Goal: Browse casually

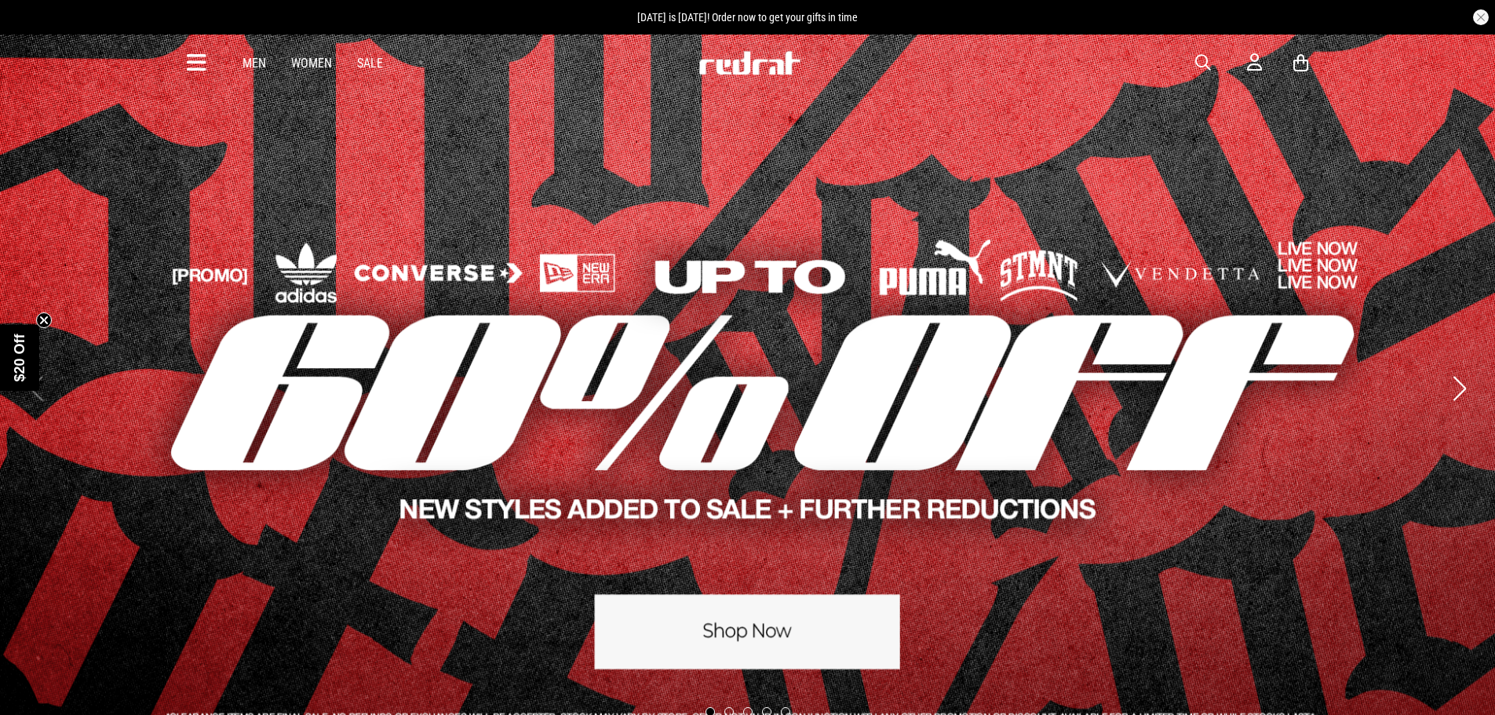
click at [315, 62] on link "Women" at bounding box center [311, 63] width 41 height 15
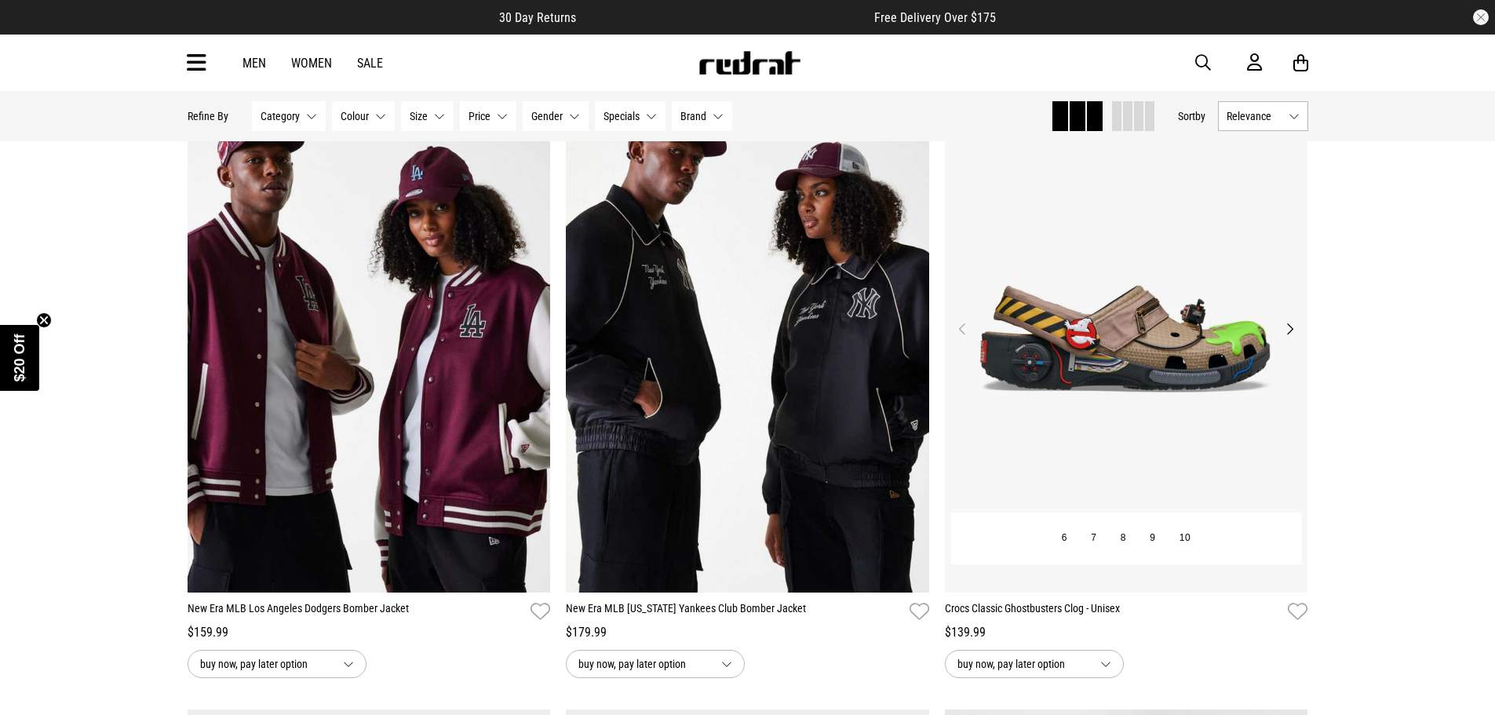
scroll to position [785, 0]
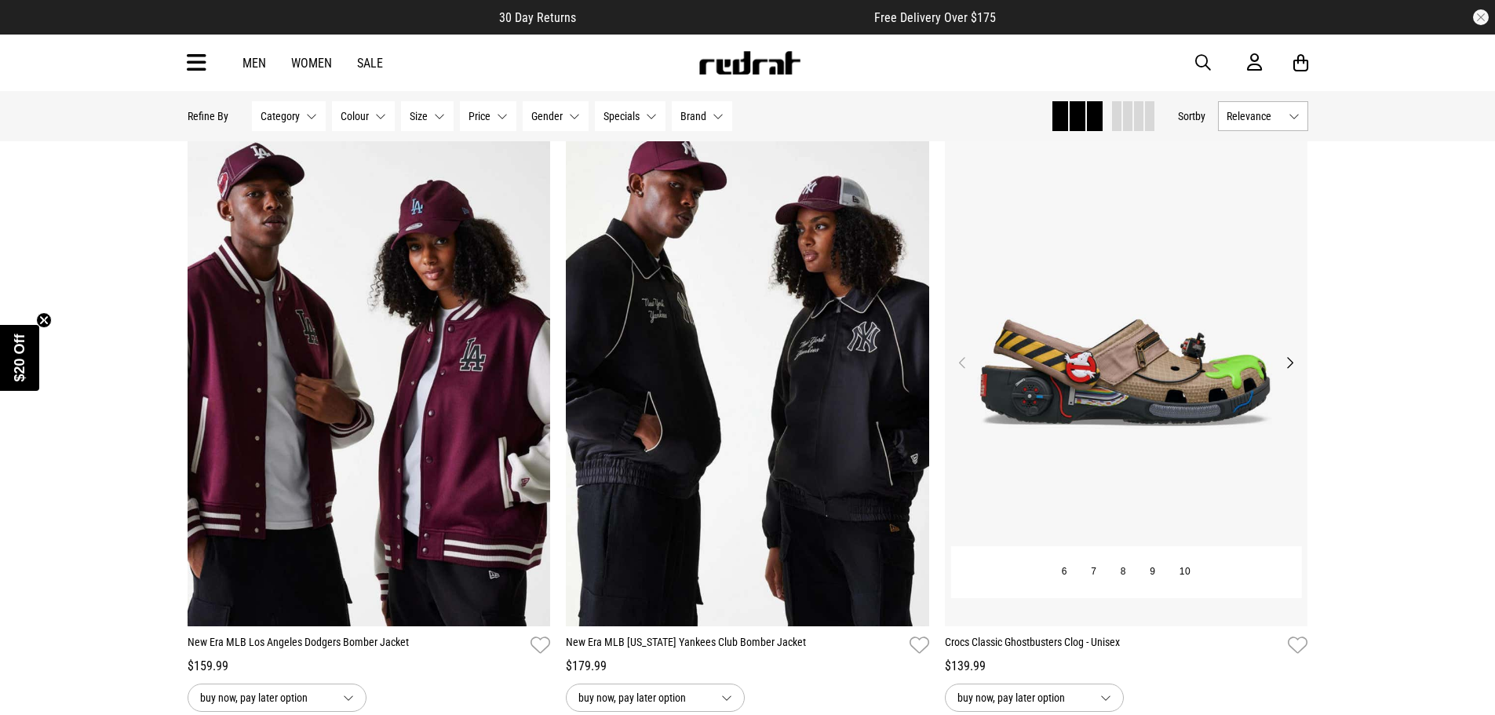
click at [1284, 363] on button "Next" at bounding box center [1290, 362] width 20 height 19
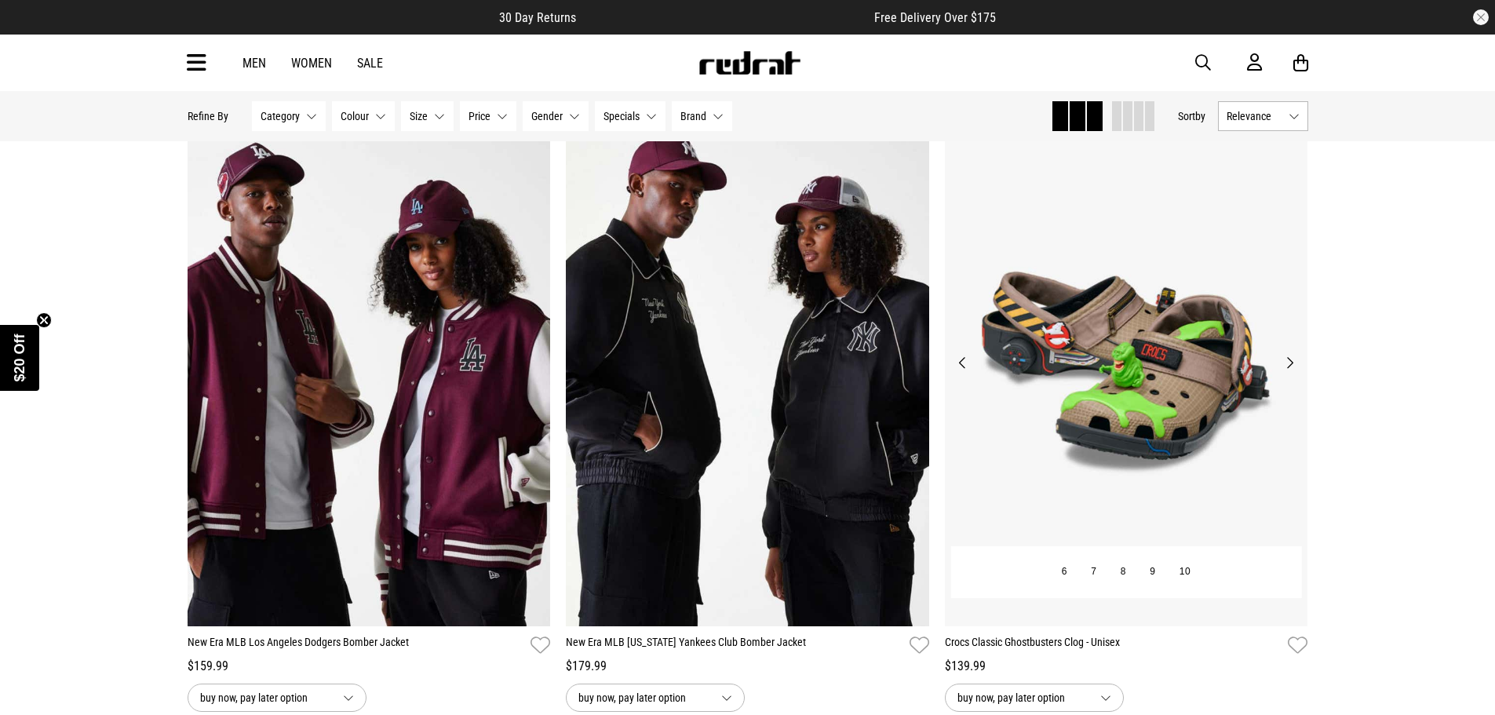
click at [1289, 361] on button "Next" at bounding box center [1290, 362] width 20 height 19
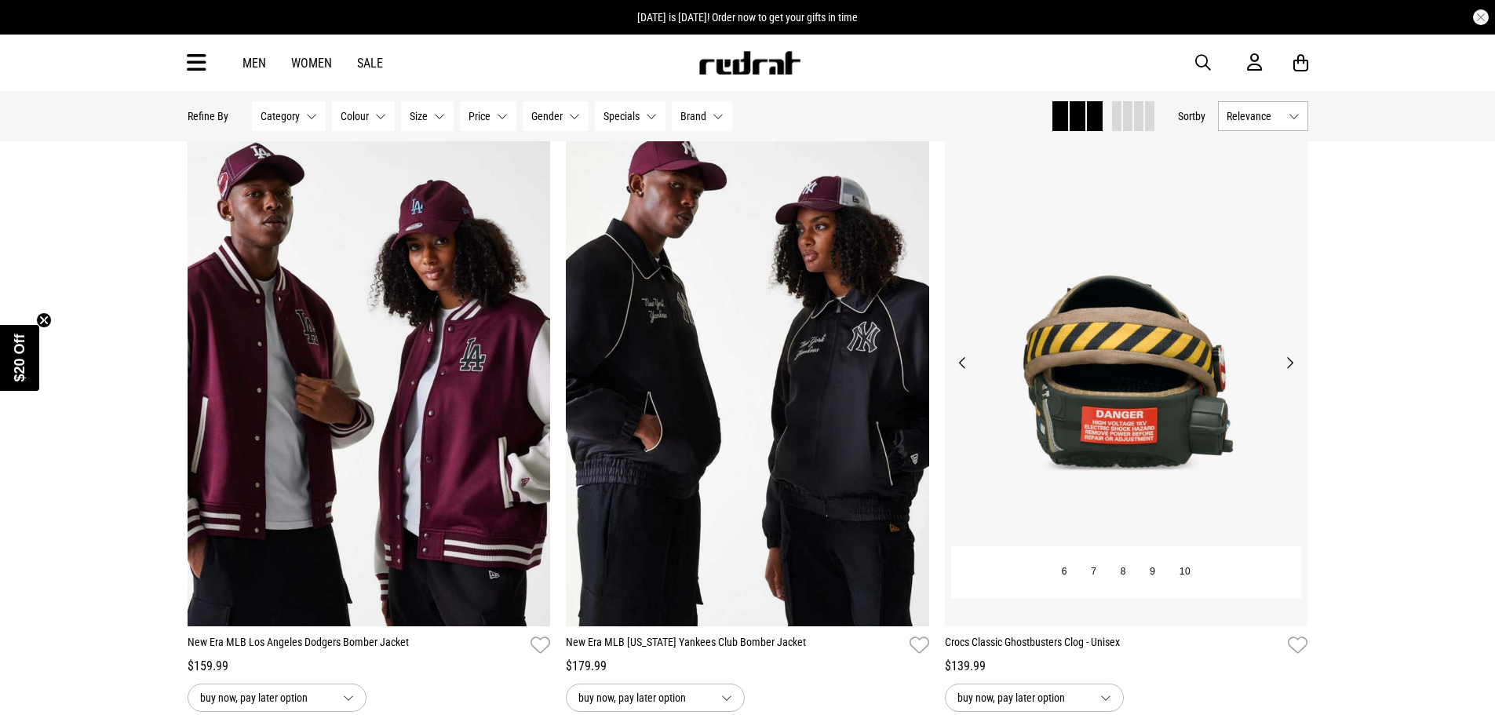
click at [1290, 361] on button "Next" at bounding box center [1290, 362] width 20 height 19
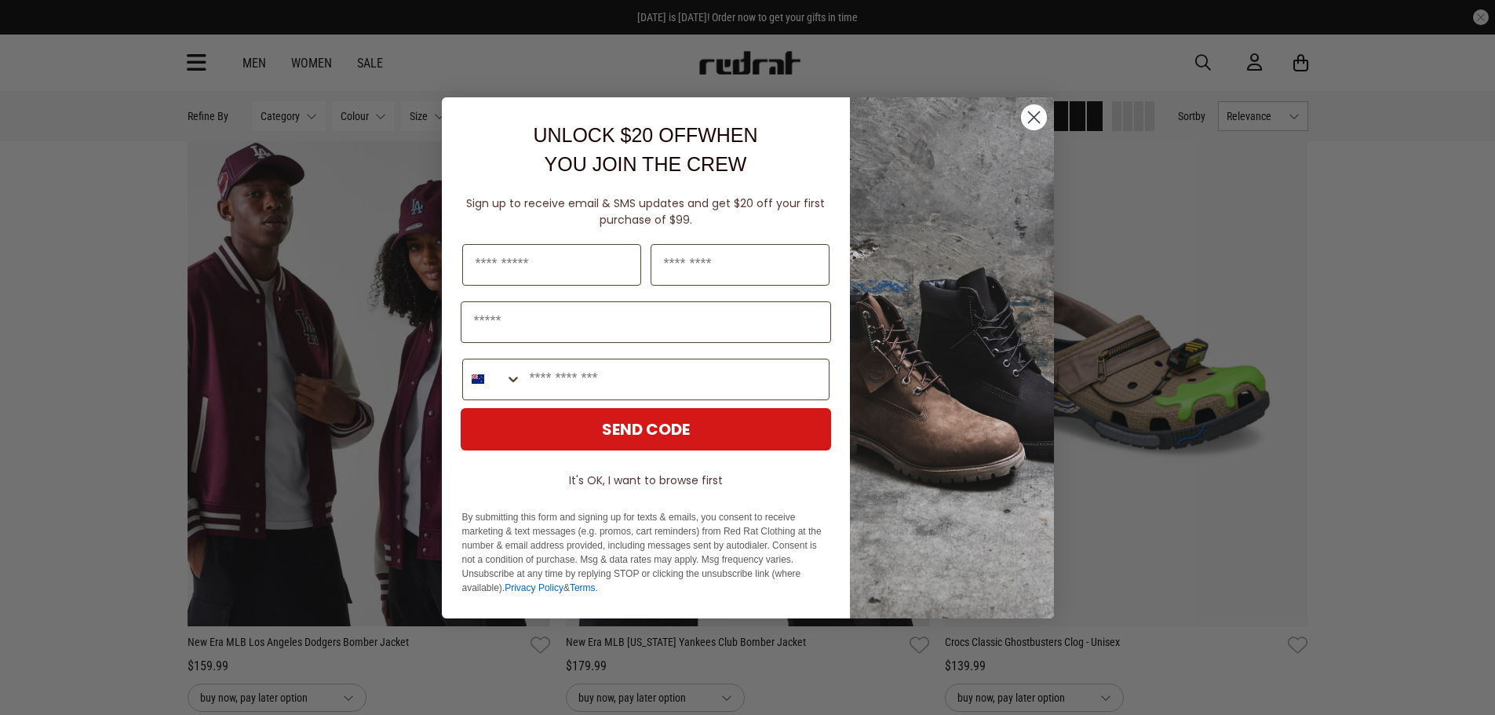
click at [1036, 118] on circle "Close dialog" at bounding box center [1033, 117] width 26 height 26
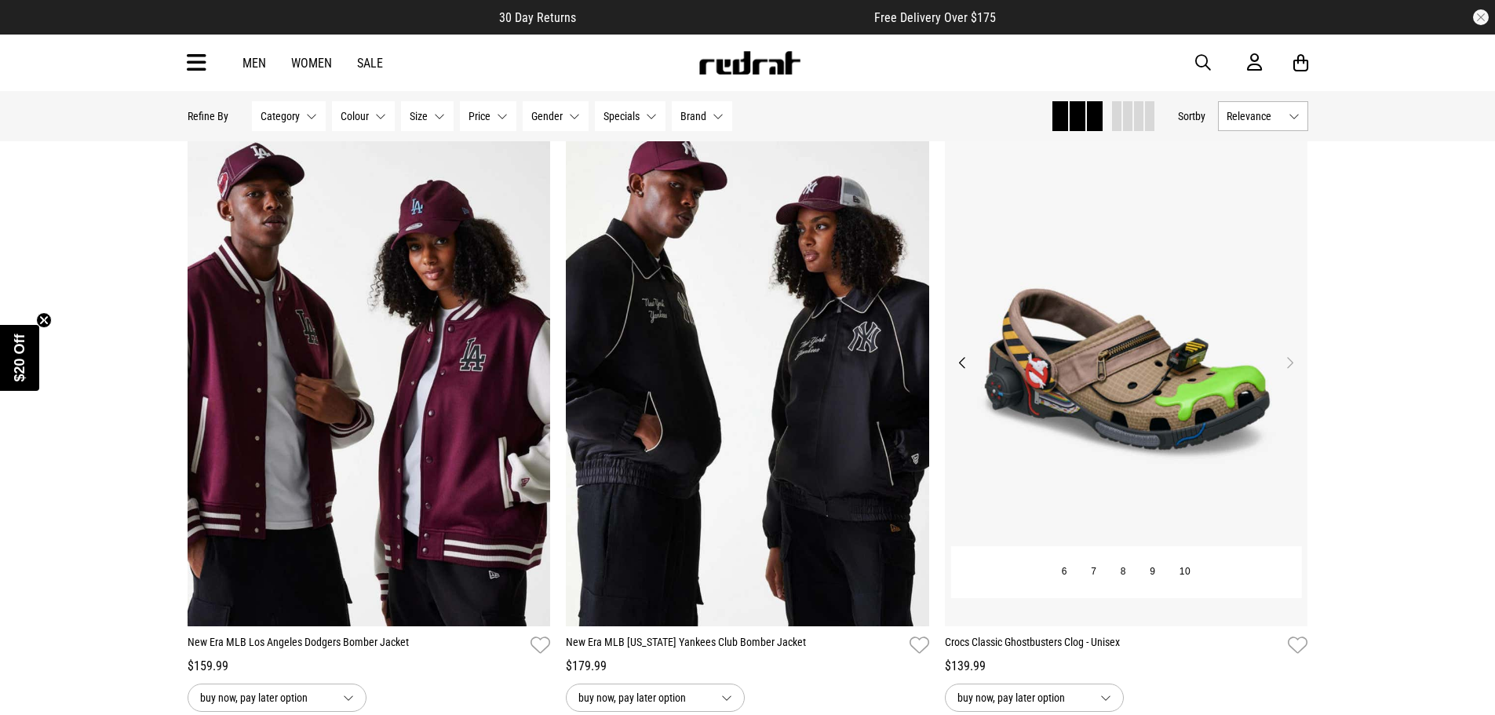
click at [1138, 331] on img at bounding box center [1126, 372] width 363 height 508
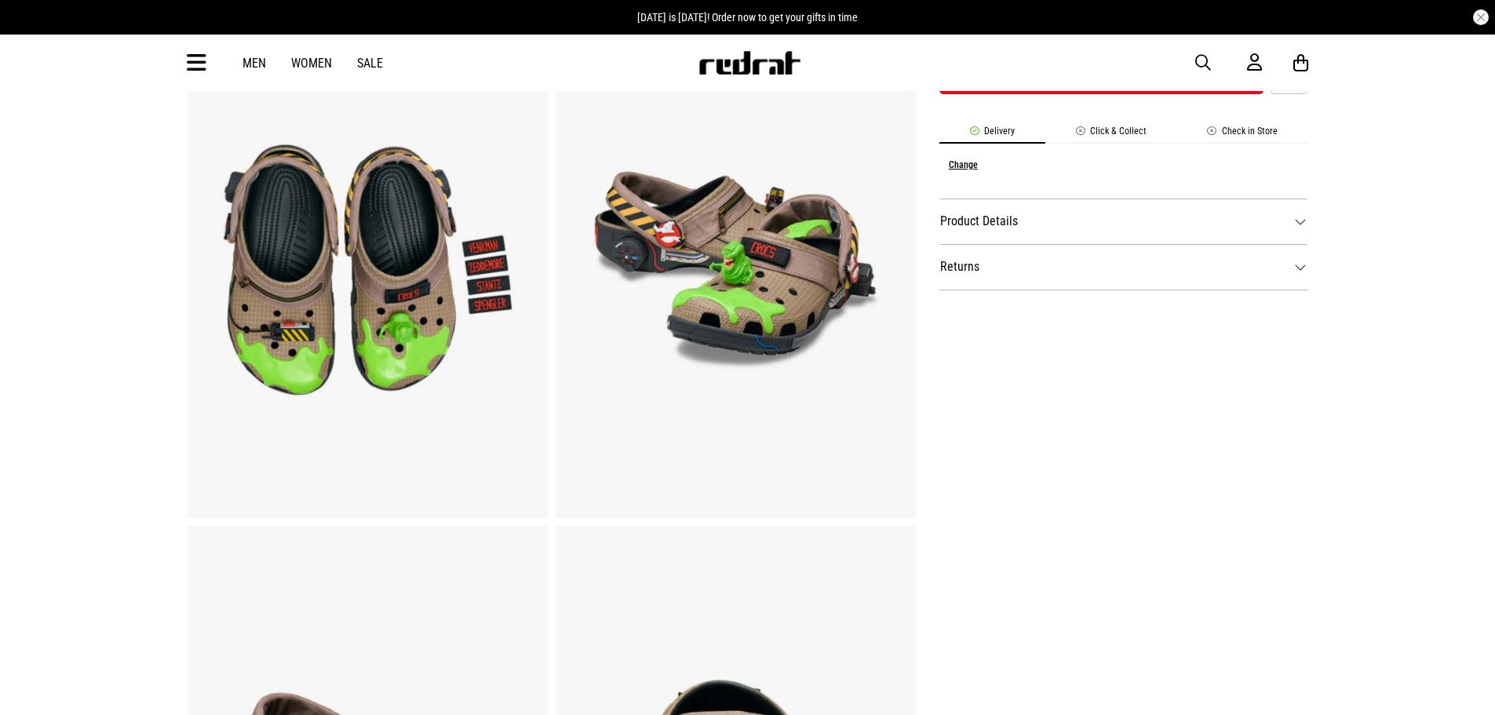
scroll to position [628, 0]
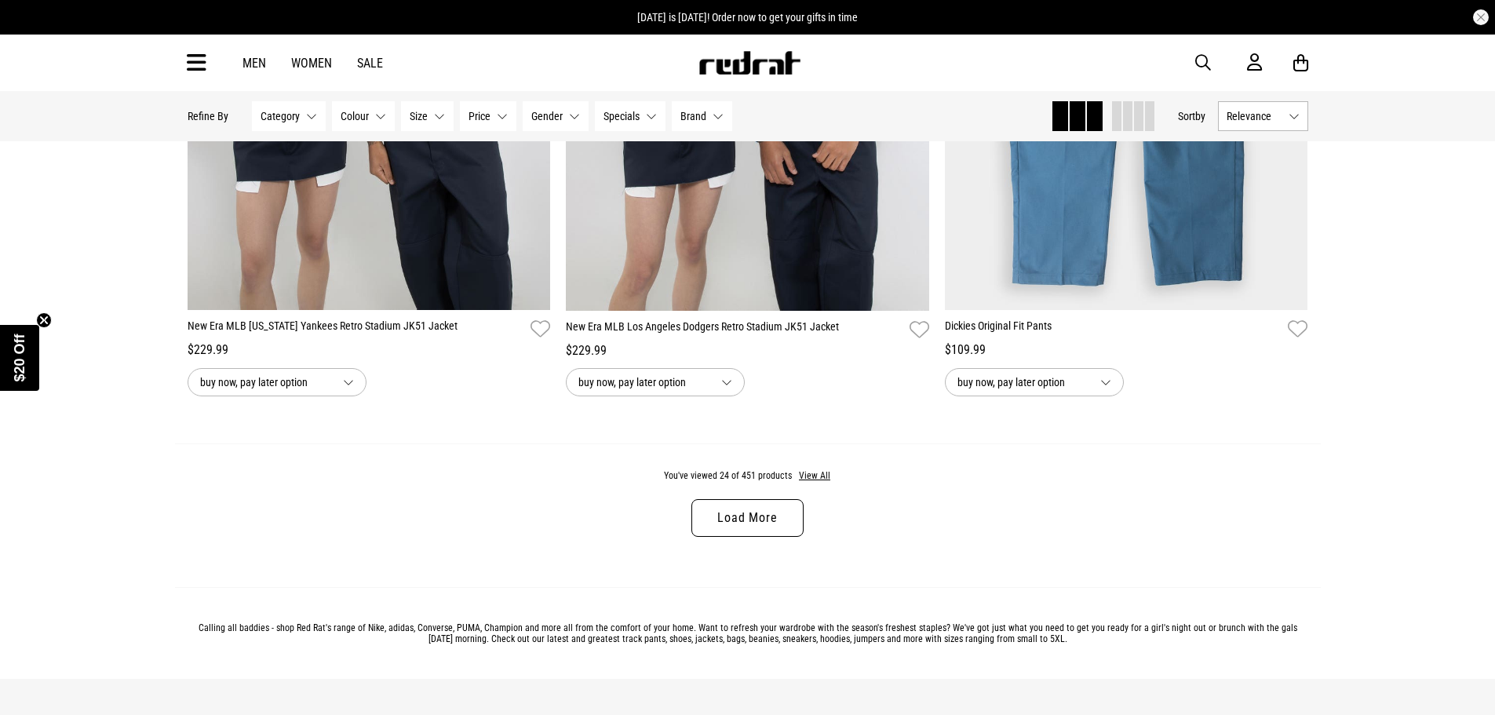
scroll to position [4852, 0]
click at [739, 530] on link "Load More" at bounding box center [746, 517] width 111 height 38
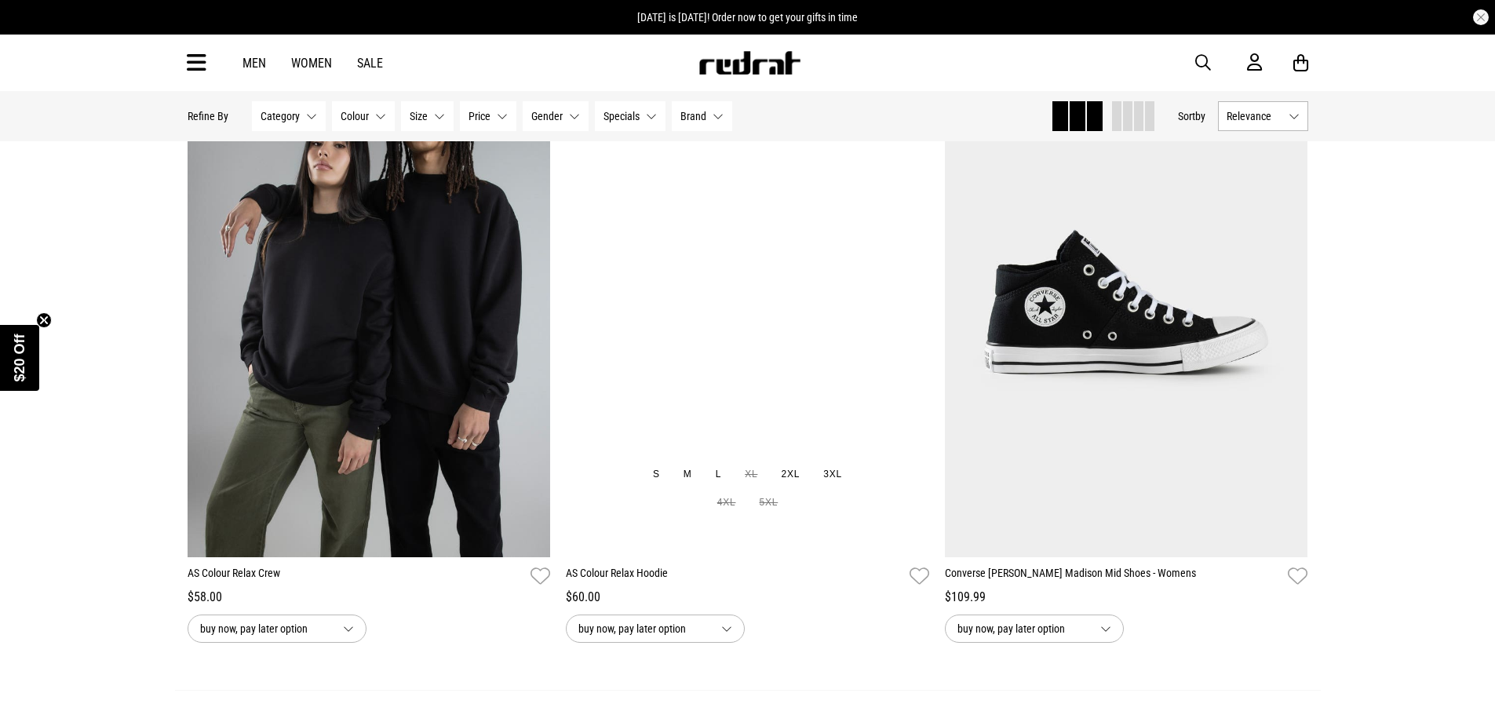
scroll to position [9717, 0]
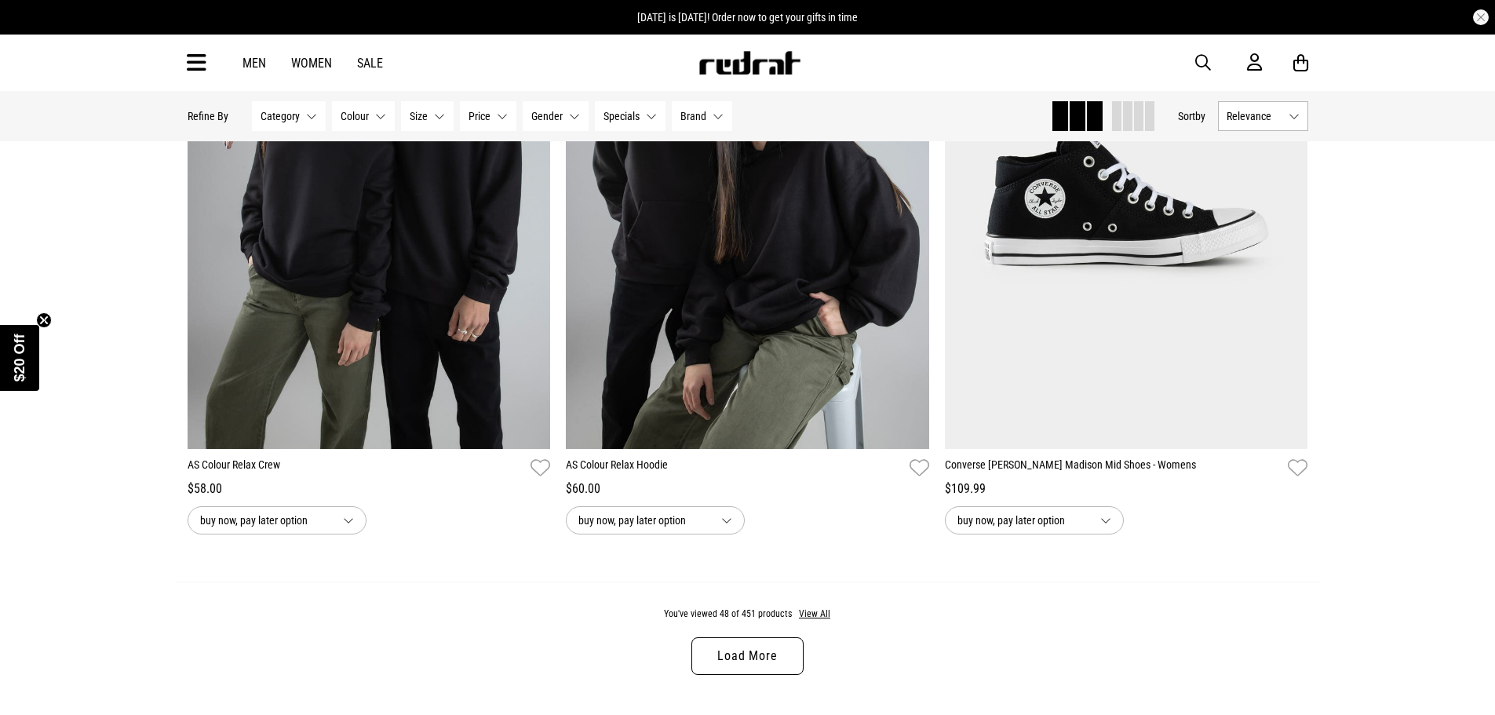
click at [725, 673] on link "Load More" at bounding box center [746, 656] width 111 height 38
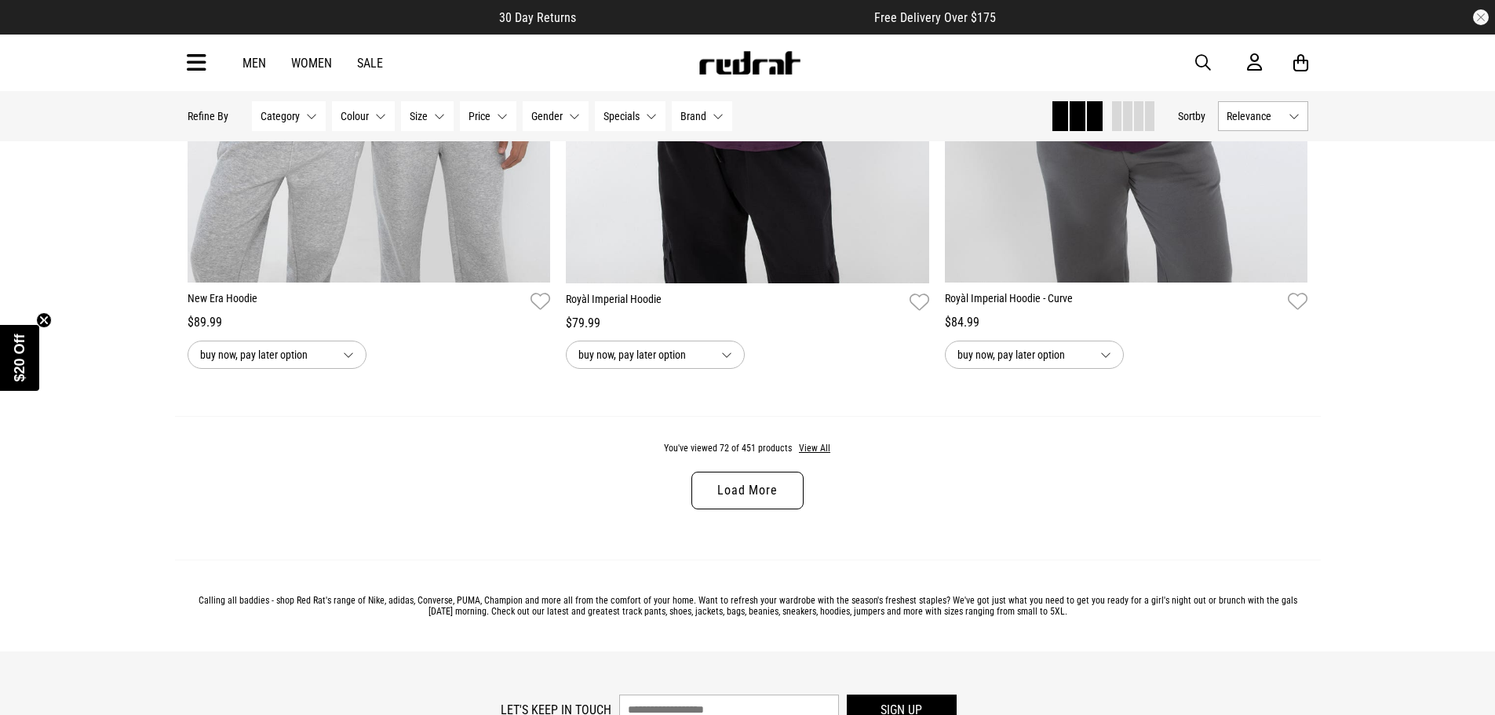
scroll to position [15052, 0]
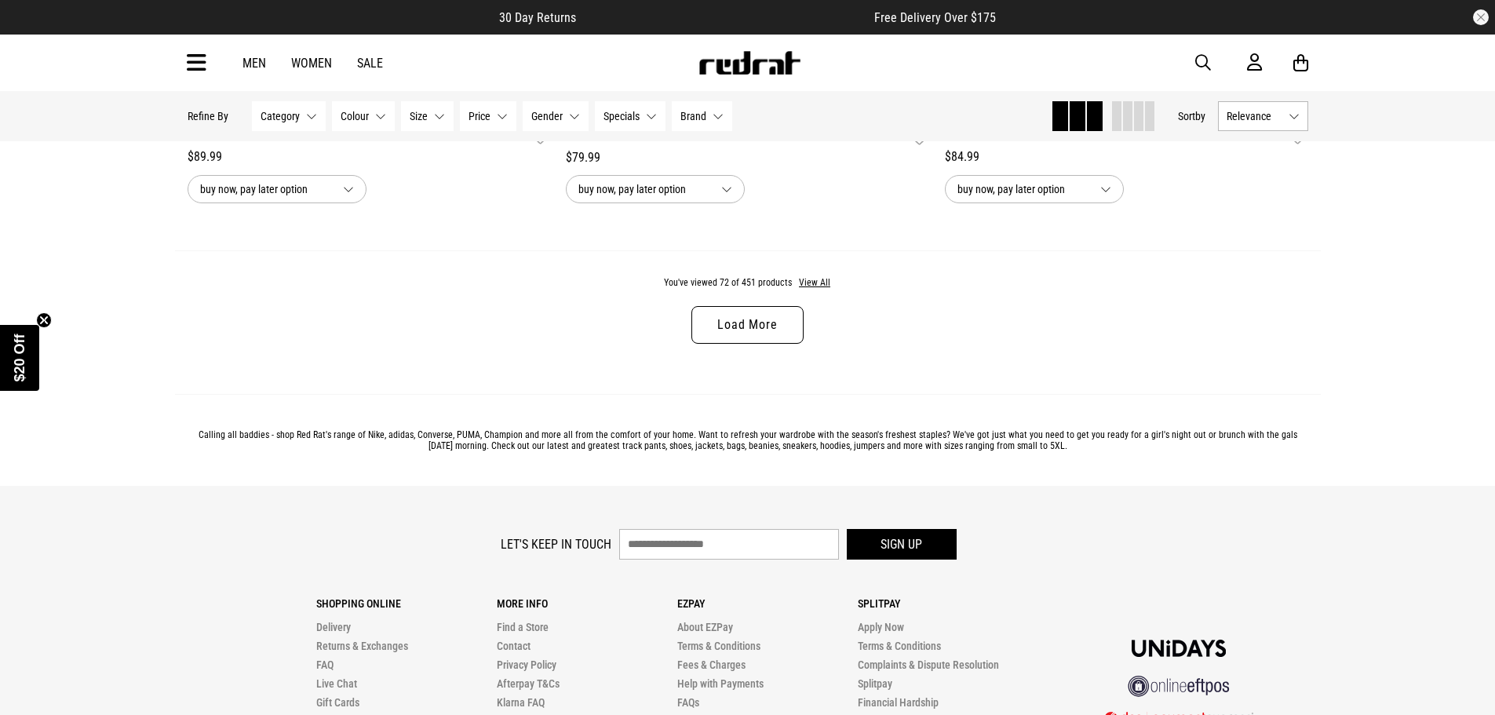
click at [734, 328] on link "Load More" at bounding box center [746, 325] width 111 height 38
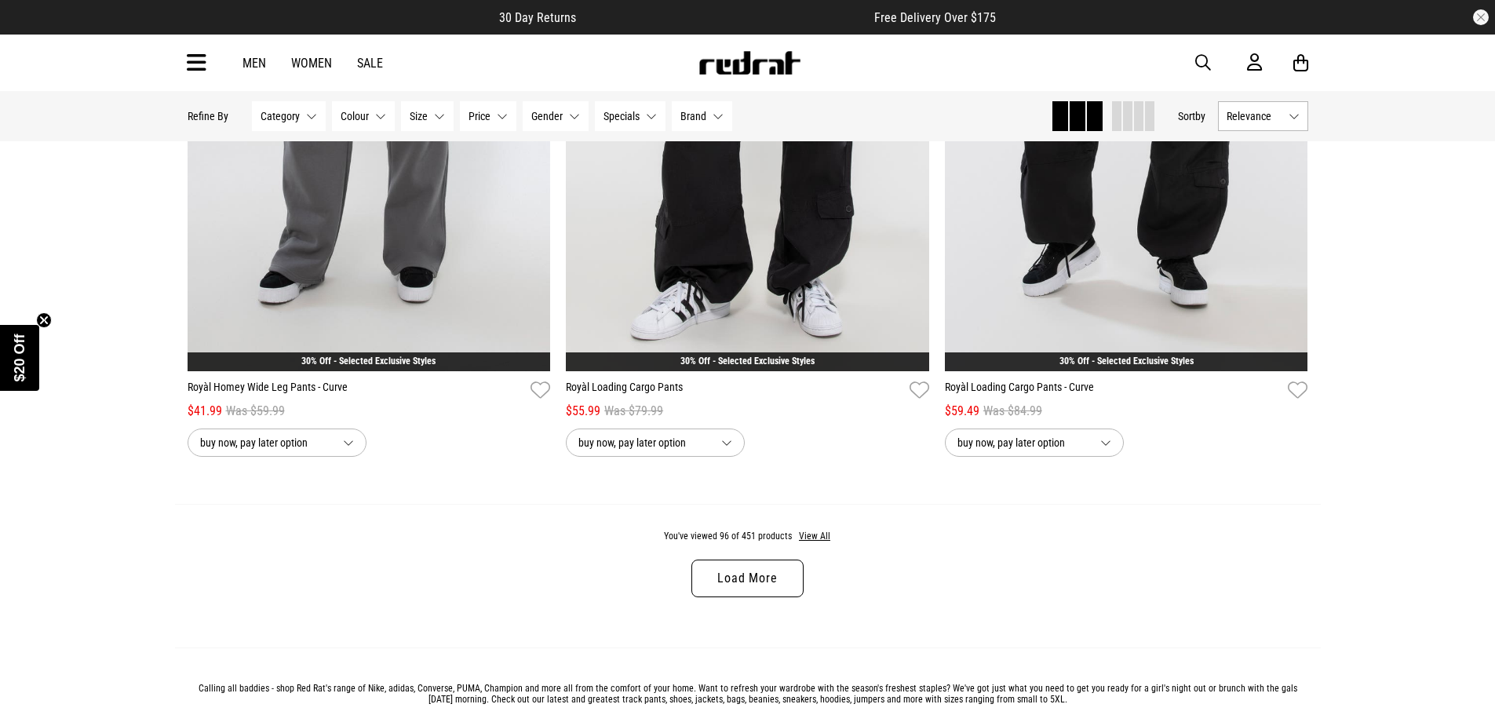
scroll to position [19837, 0]
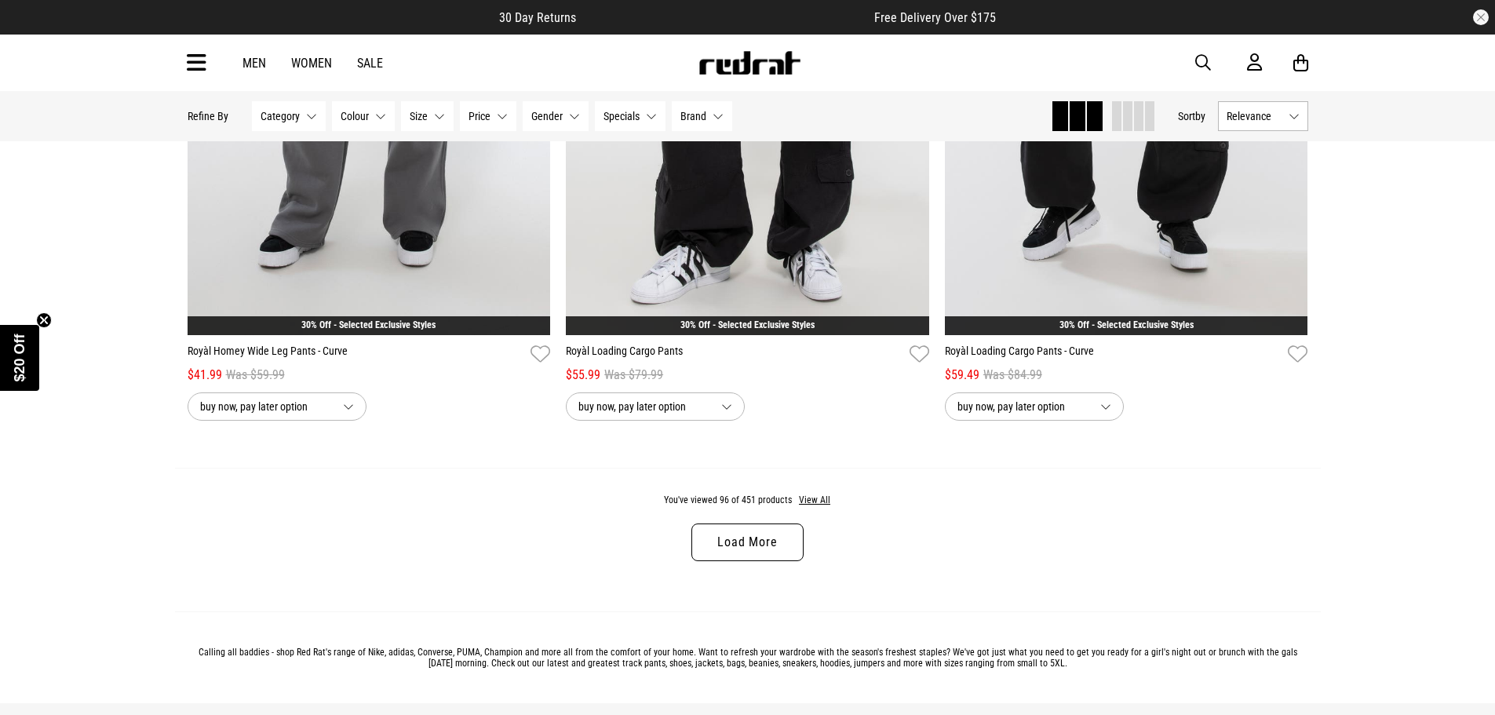
click at [738, 560] on link "Load More" at bounding box center [746, 542] width 111 height 38
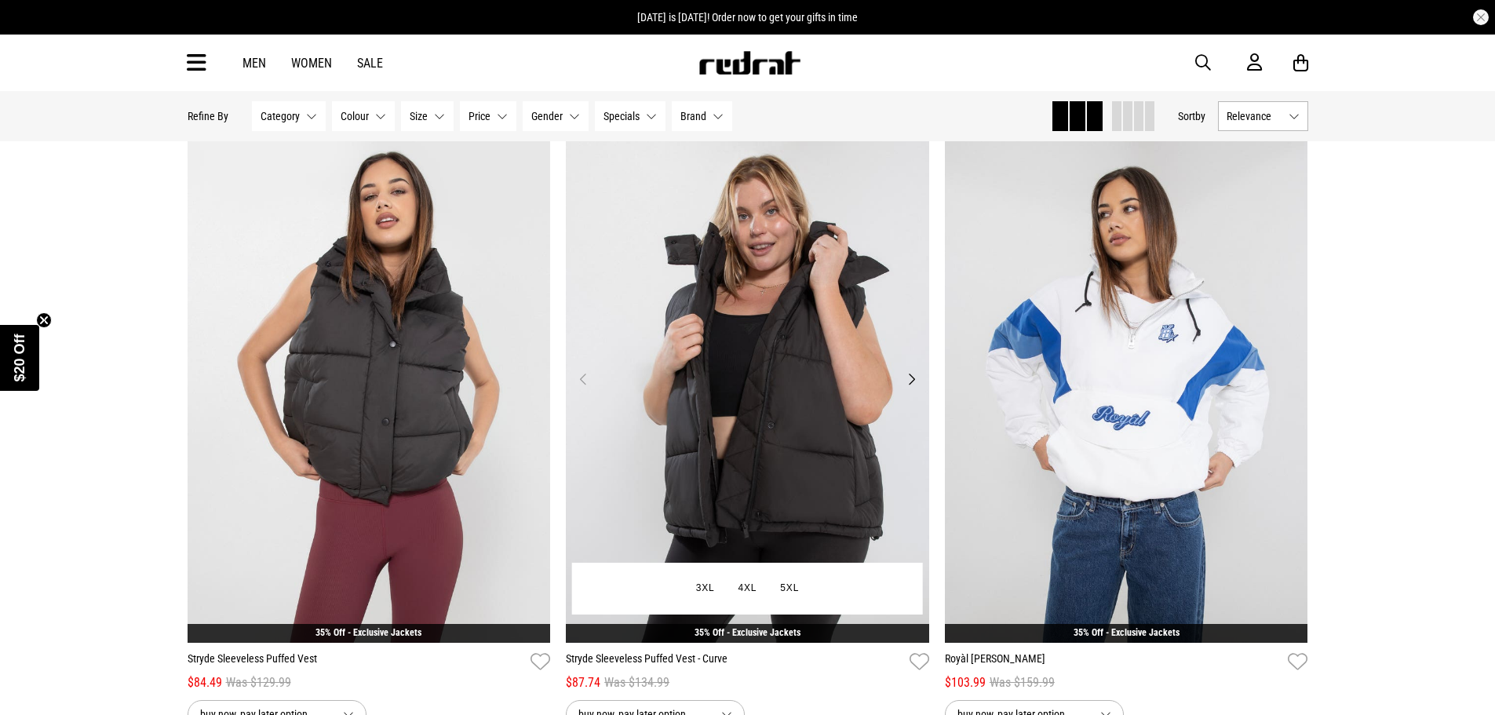
scroll to position [20151, 0]
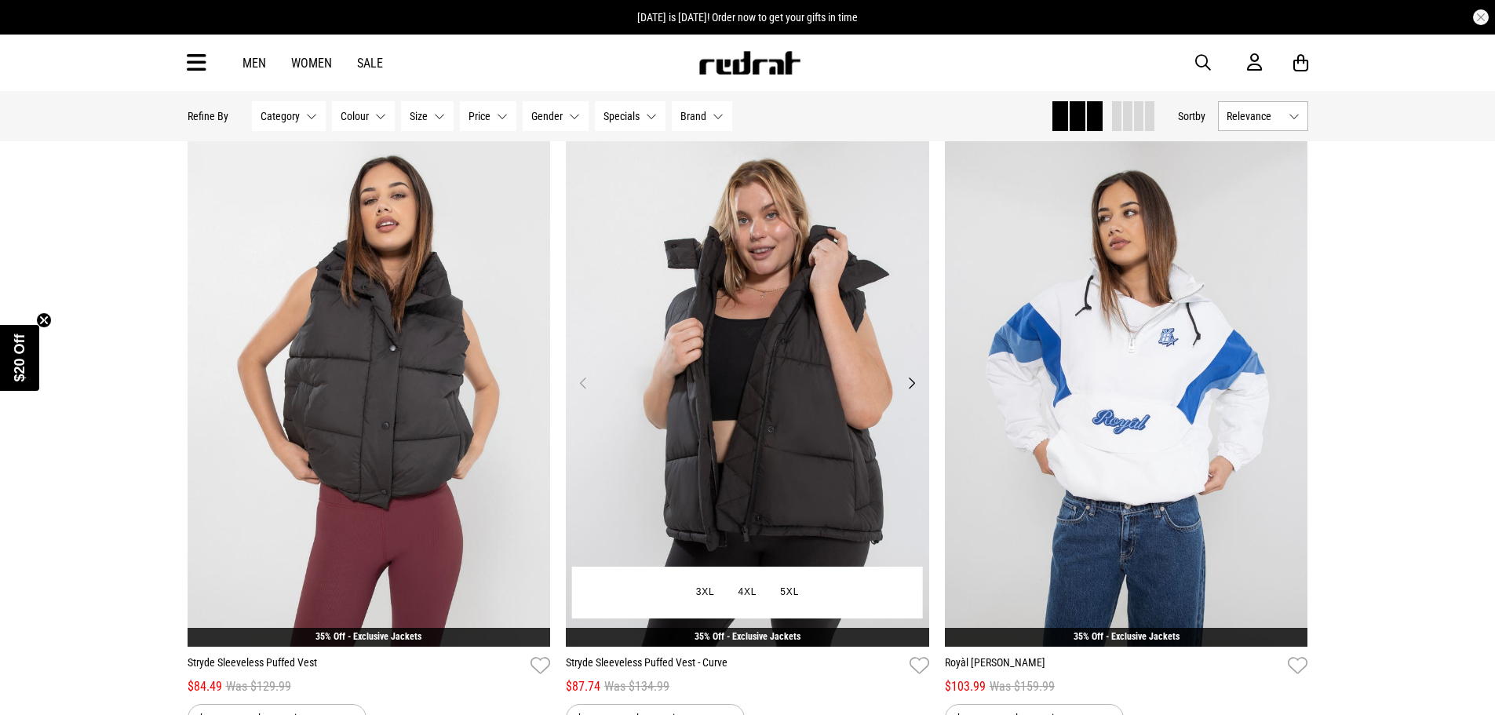
click at [909, 392] on button "Next" at bounding box center [911, 382] width 20 height 19
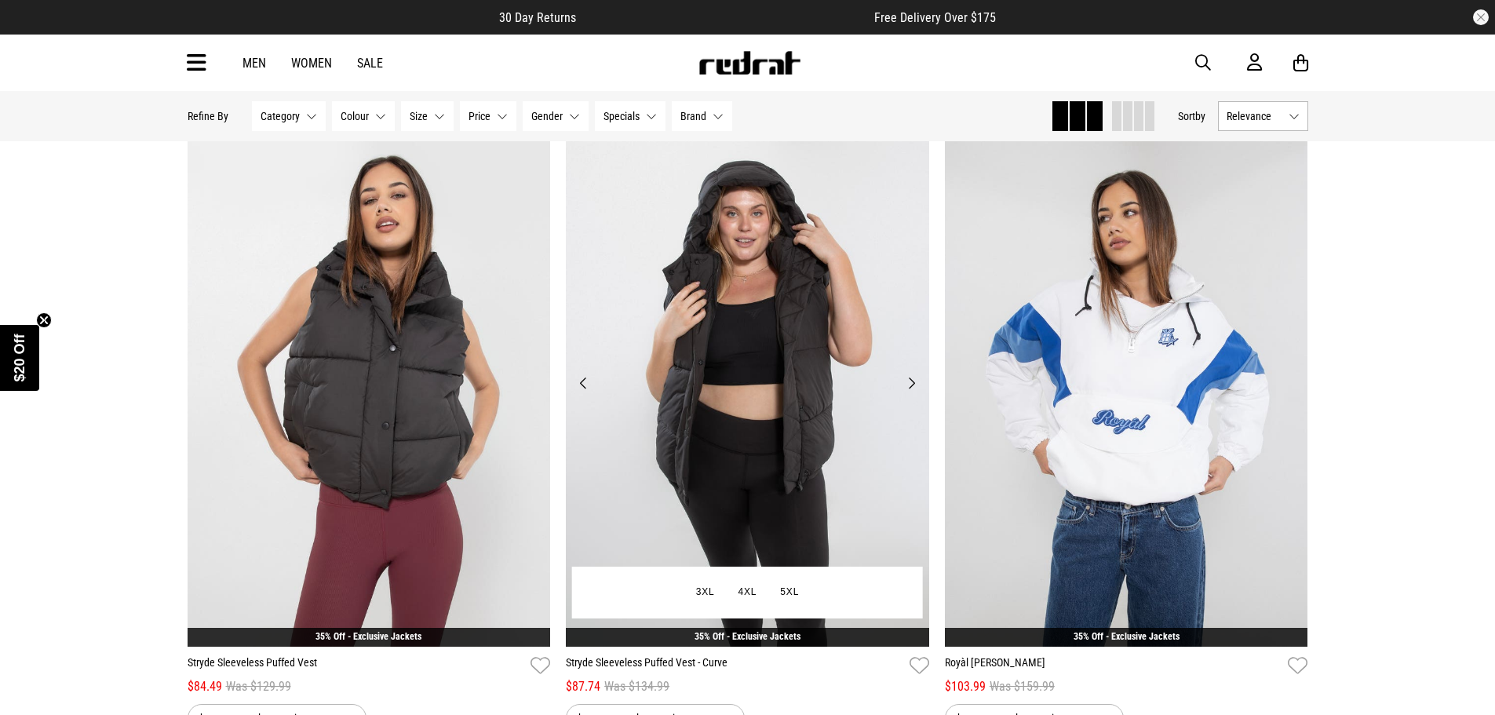
click at [909, 392] on button "Next" at bounding box center [911, 382] width 20 height 19
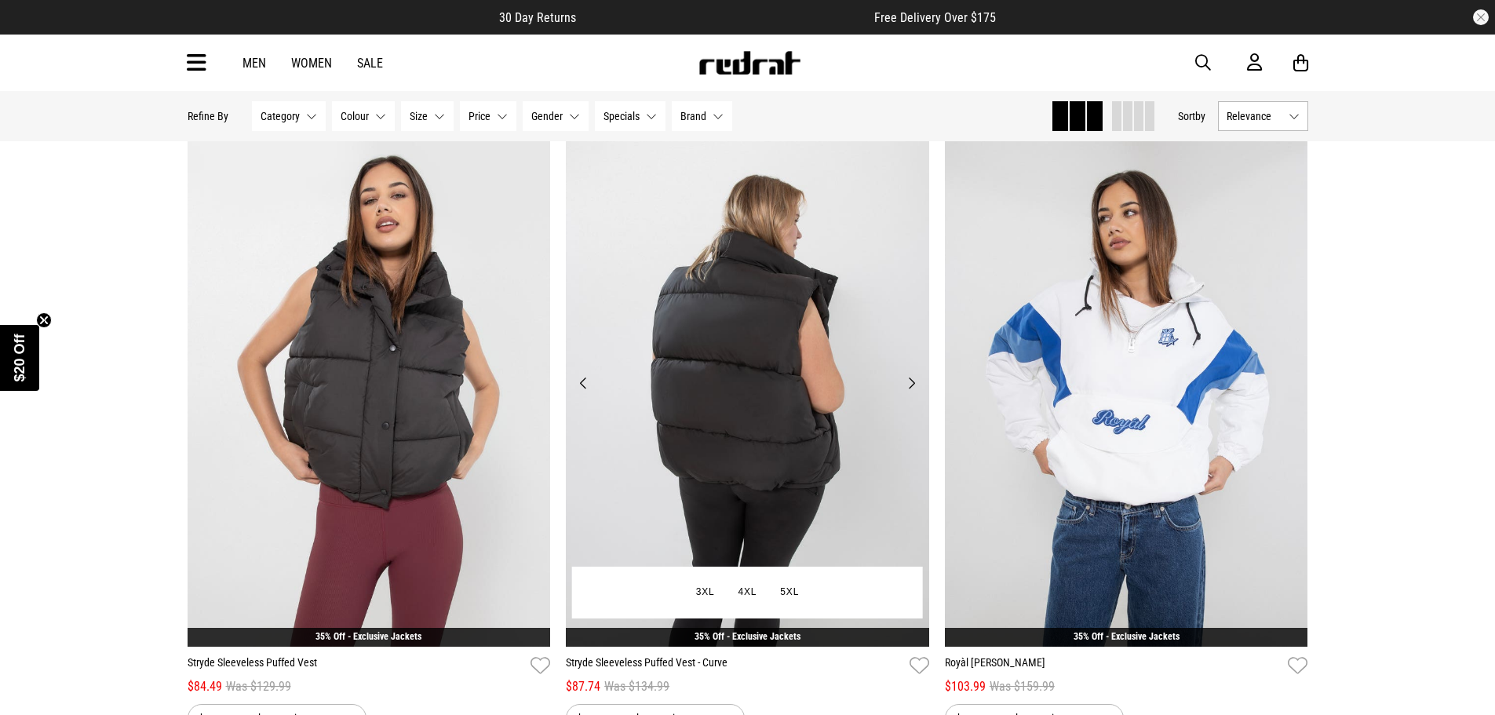
click at [909, 392] on button "Next" at bounding box center [911, 382] width 20 height 19
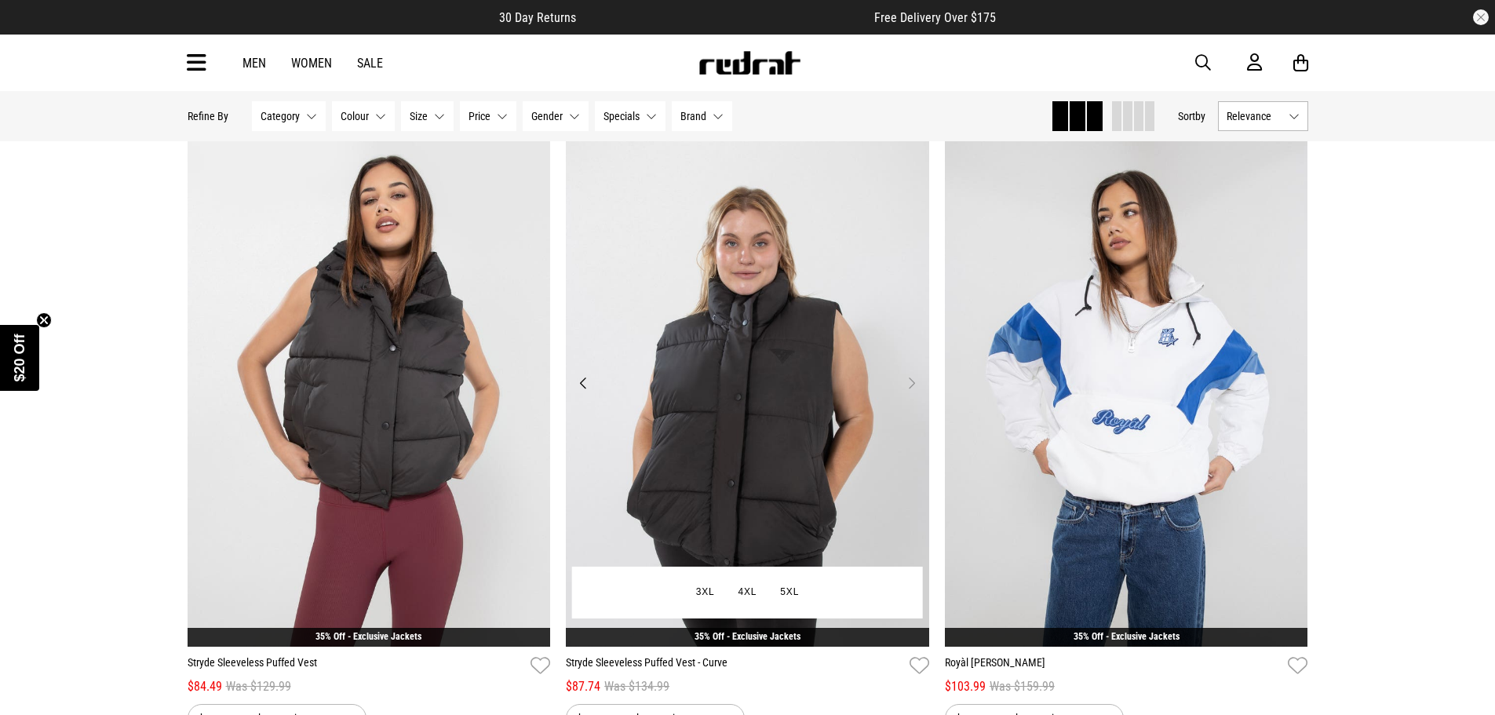
click at [909, 392] on button "Next" at bounding box center [911, 382] width 20 height 19
click at [906, 392] on button "Next" at bounding box center [911, 382] width 20 height 19
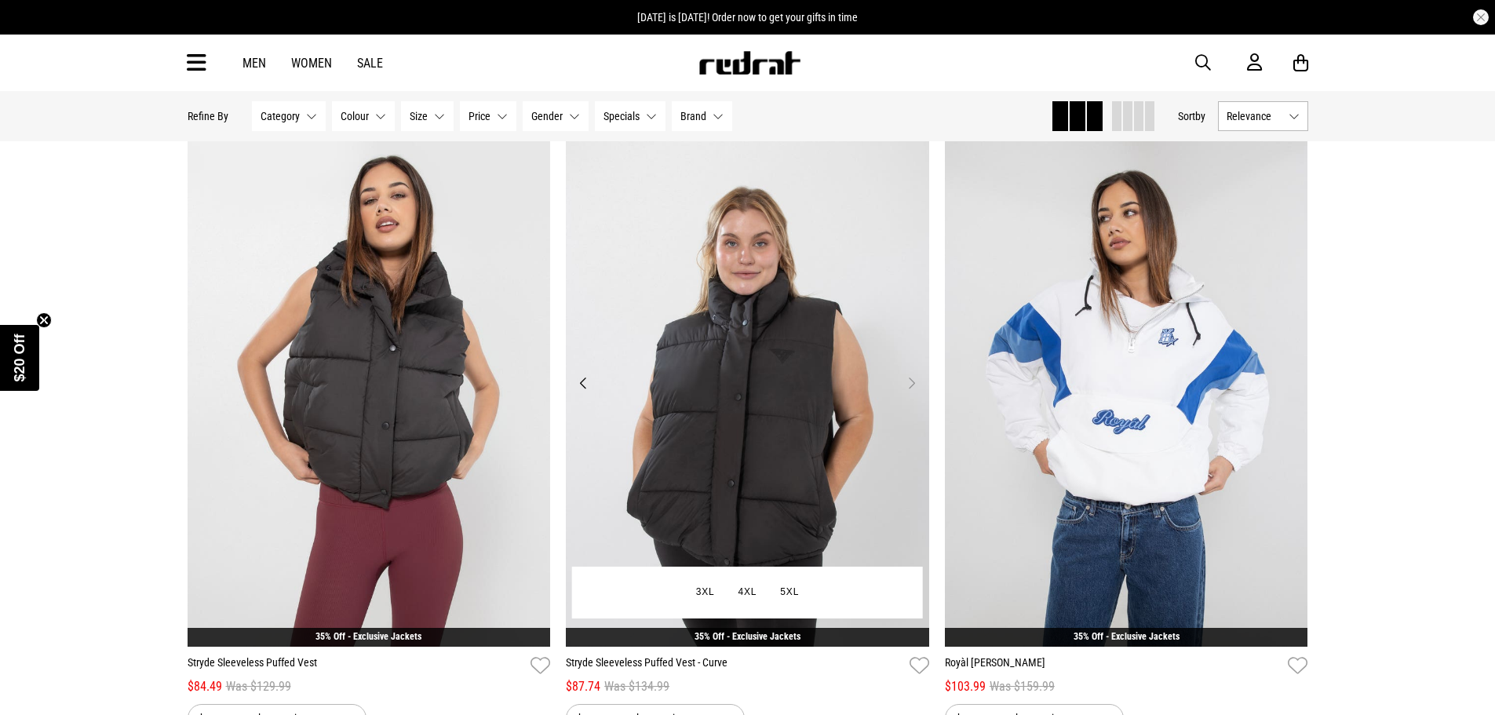
click at [912, 392] on button "Next" at bounding box center [911, 382] width 20 height 19
click at [736, 415] on img at bounding box center [747, 392] width 363 height 508
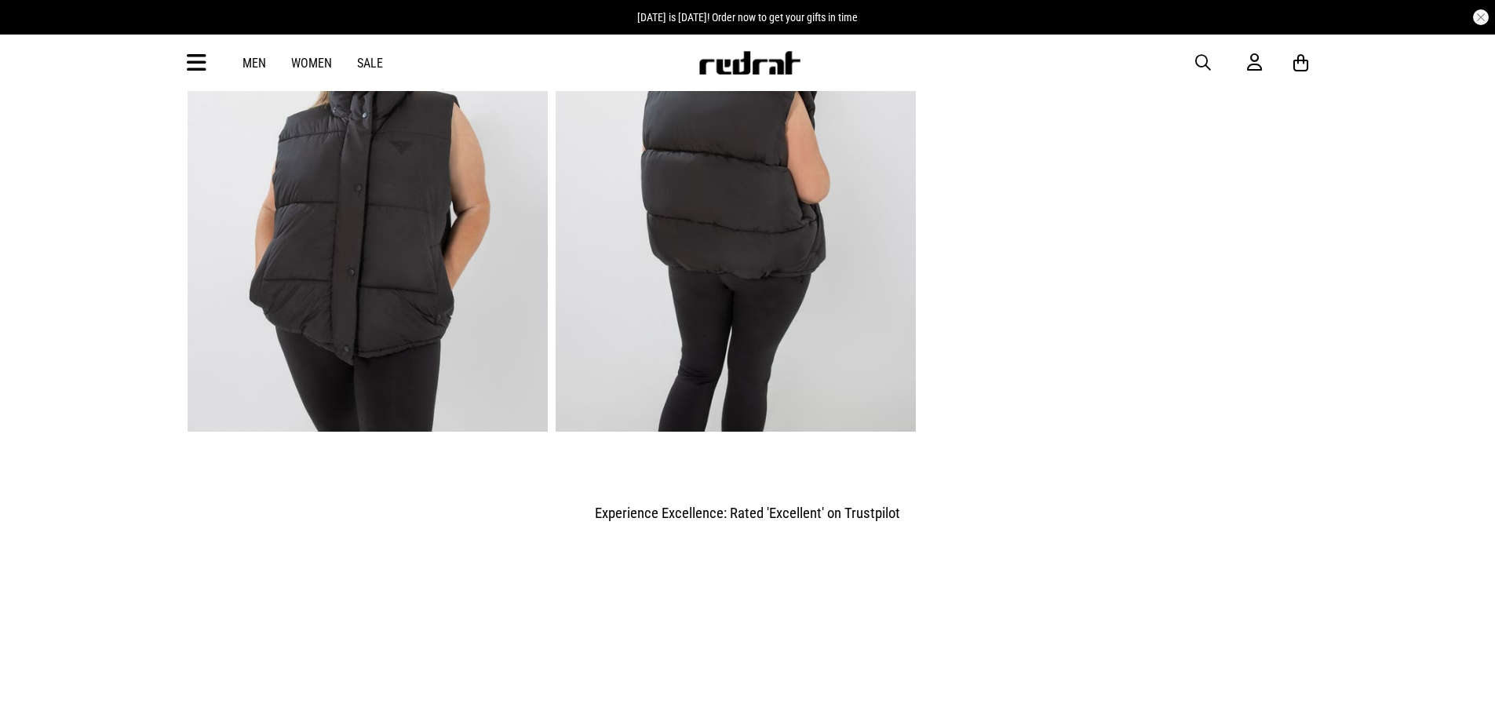
scroll to position [1177, 0]
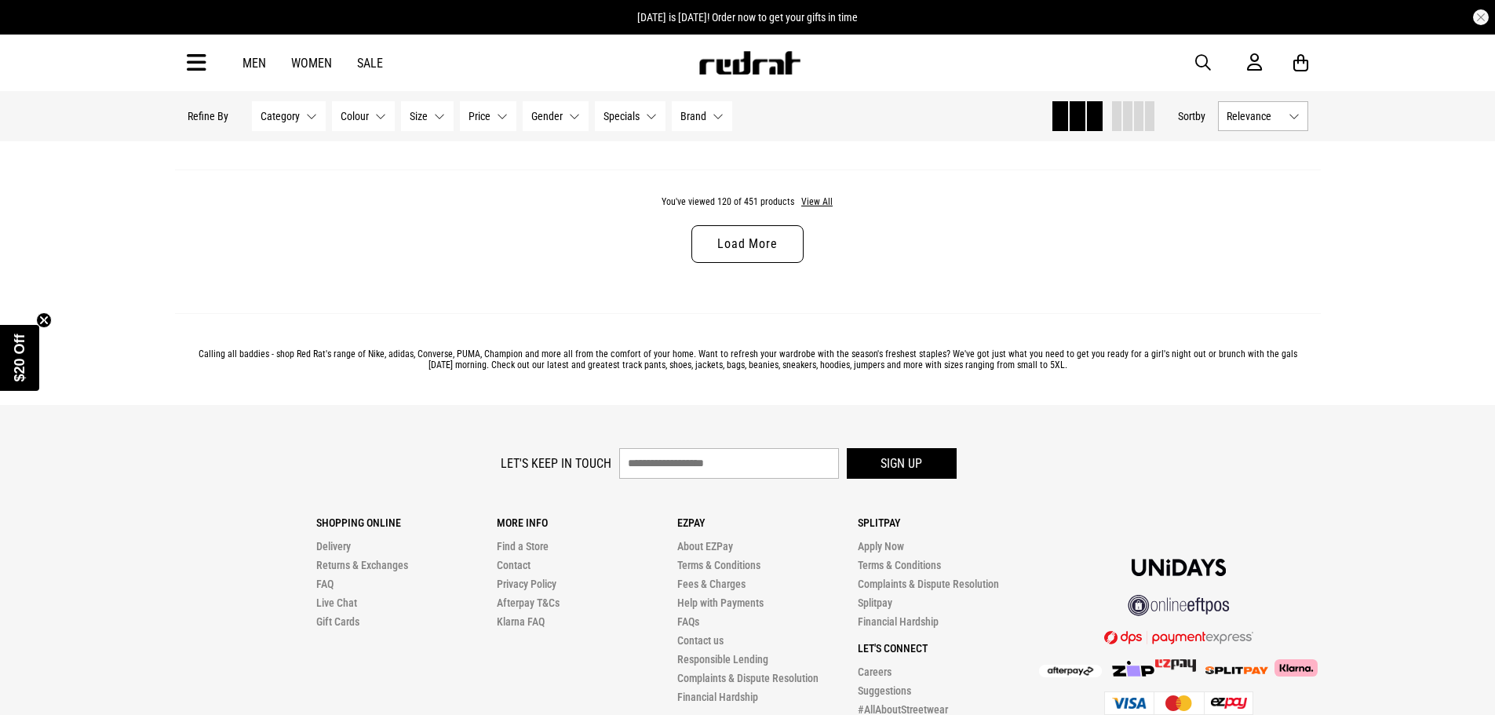
scroll to position [5224, 0]
